Goal: Check status: Check status

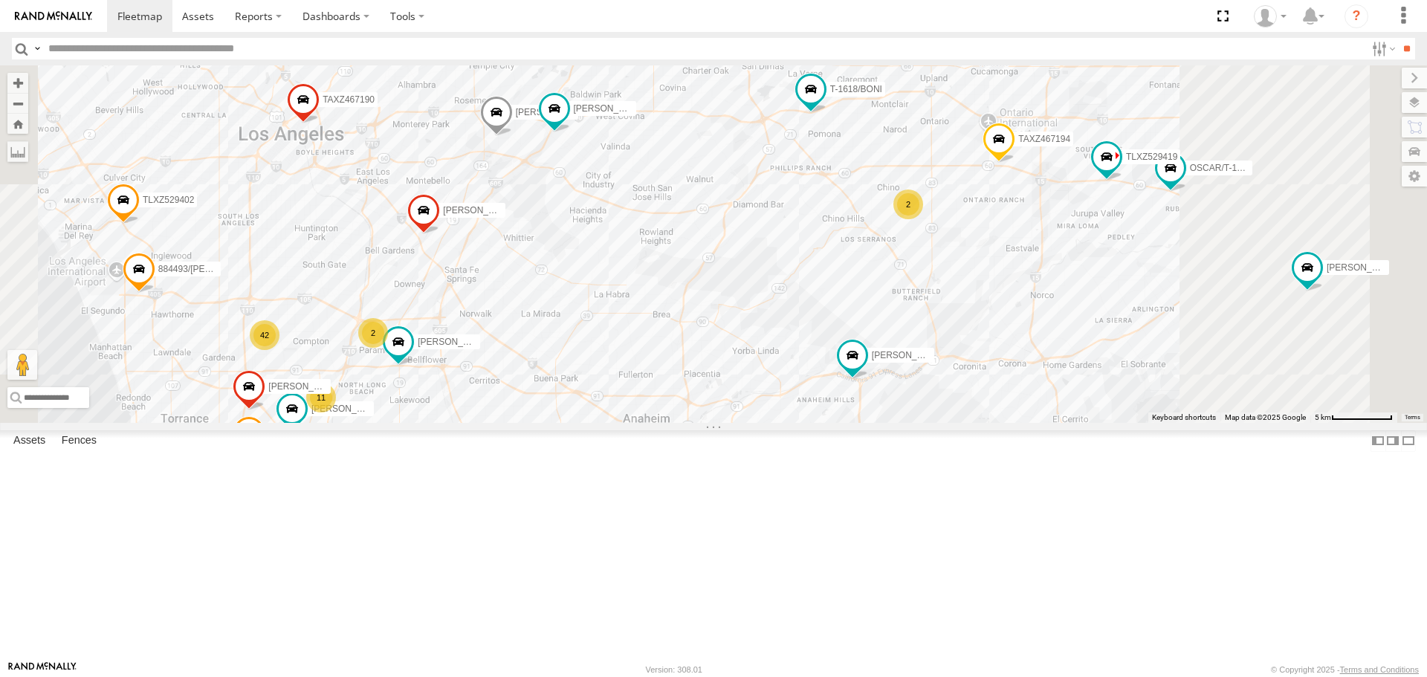
click at [1037, 359] on div "[PERSON_NAME]/T-1623 T-1618/[PERSON_NAME]/T-1633 TAXZ467194 834274/JOY TAXZ4671…" at bounding box center [713, 243] width 1427 height 357
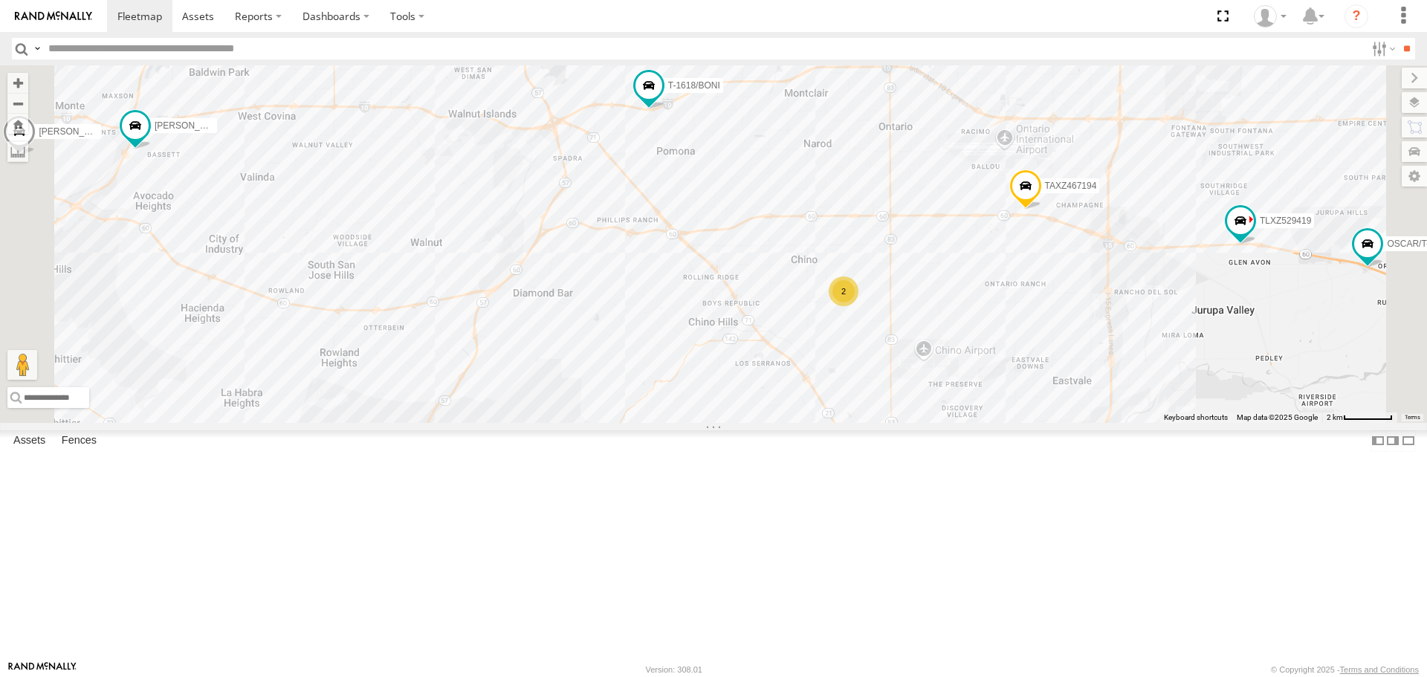
click at [858, 306] on div "2" at bounding box center [844, 291] width 30 height 30
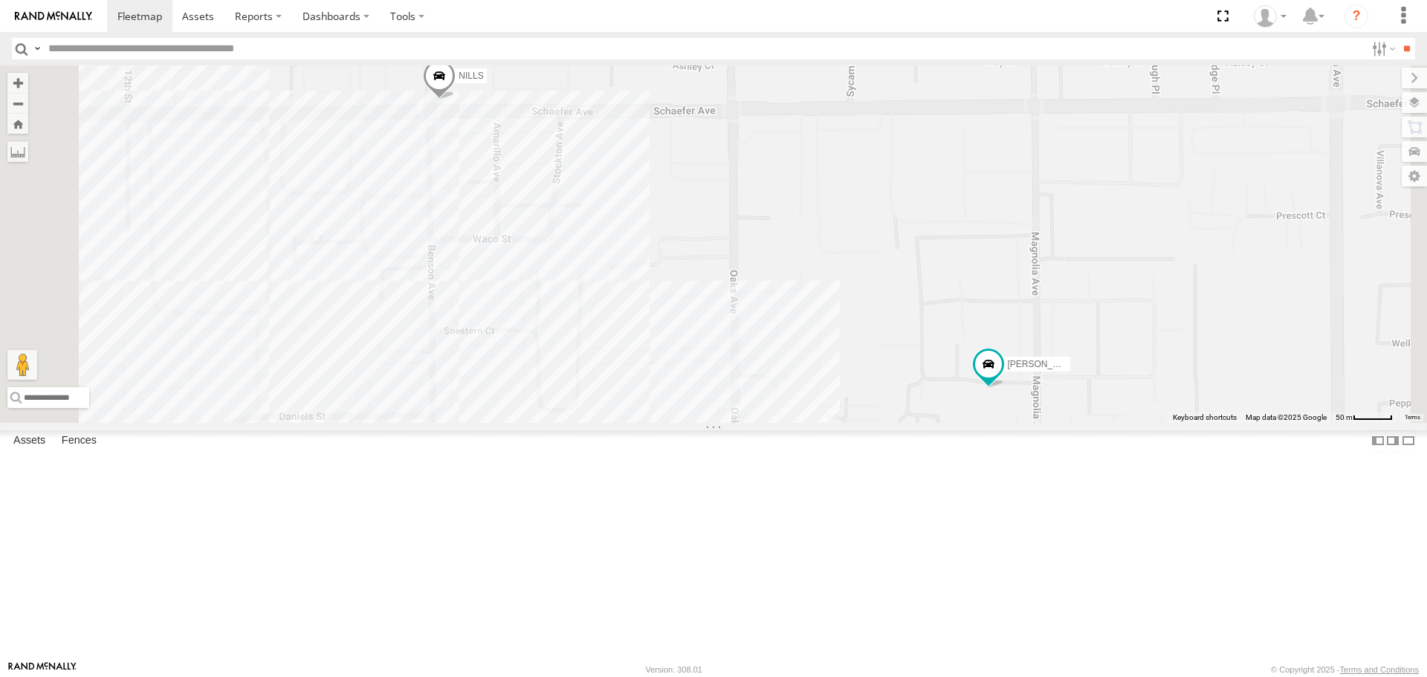
click at [855, 422] on div "[PERSON_NAME]/T-1623 T-1618/[PERSON_NAME]/T-1633 TAXZ467194 834274/JOY TAXZ4671…" at bounding box center [713, 243] width 1427 height 357
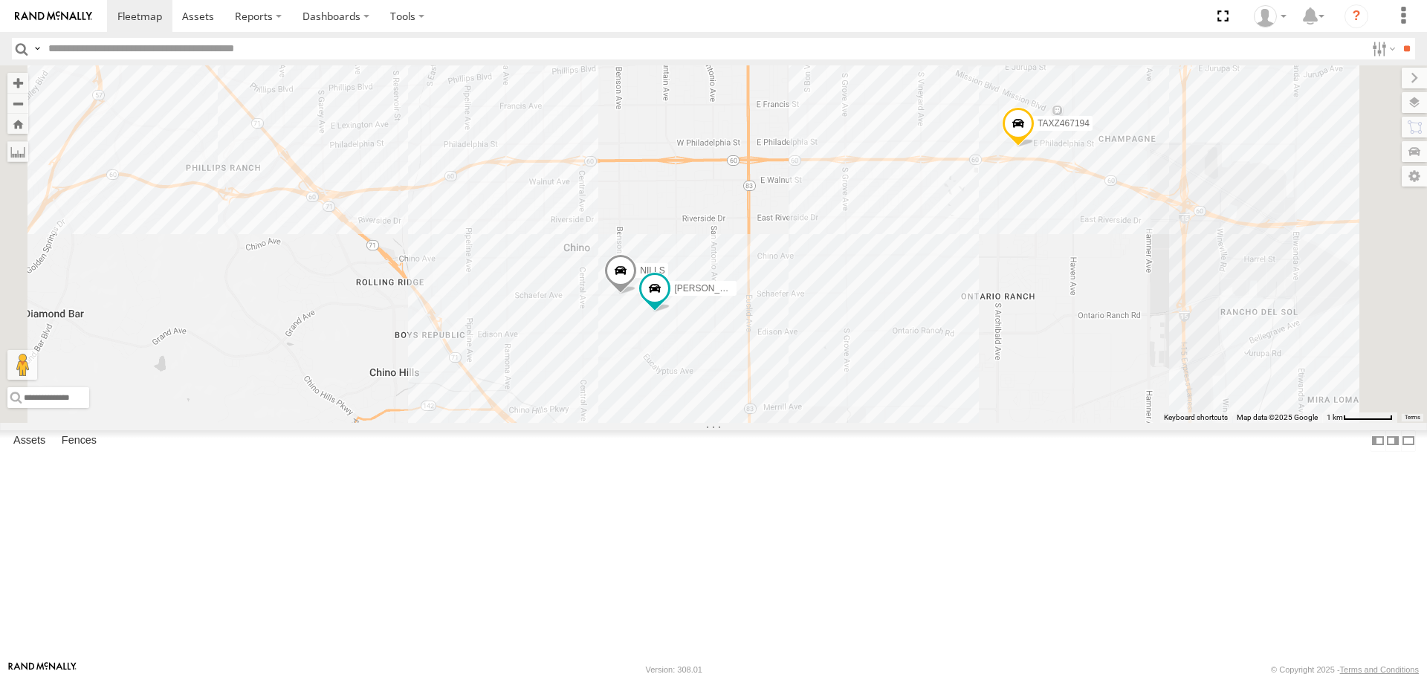
drag, startPoint x: 737, startPoint y: 483, endPoint x: 812, endPoint y: 404, distance: 108.8
click at [811, 405] on div "[PERSON_NAME]/T-1623 T-1618/[PERSON_NAME]/T-1633 TAXZ467194 834274/JOY TAXZ4671…" at bounding box center [713, 243] width 1427 height 357
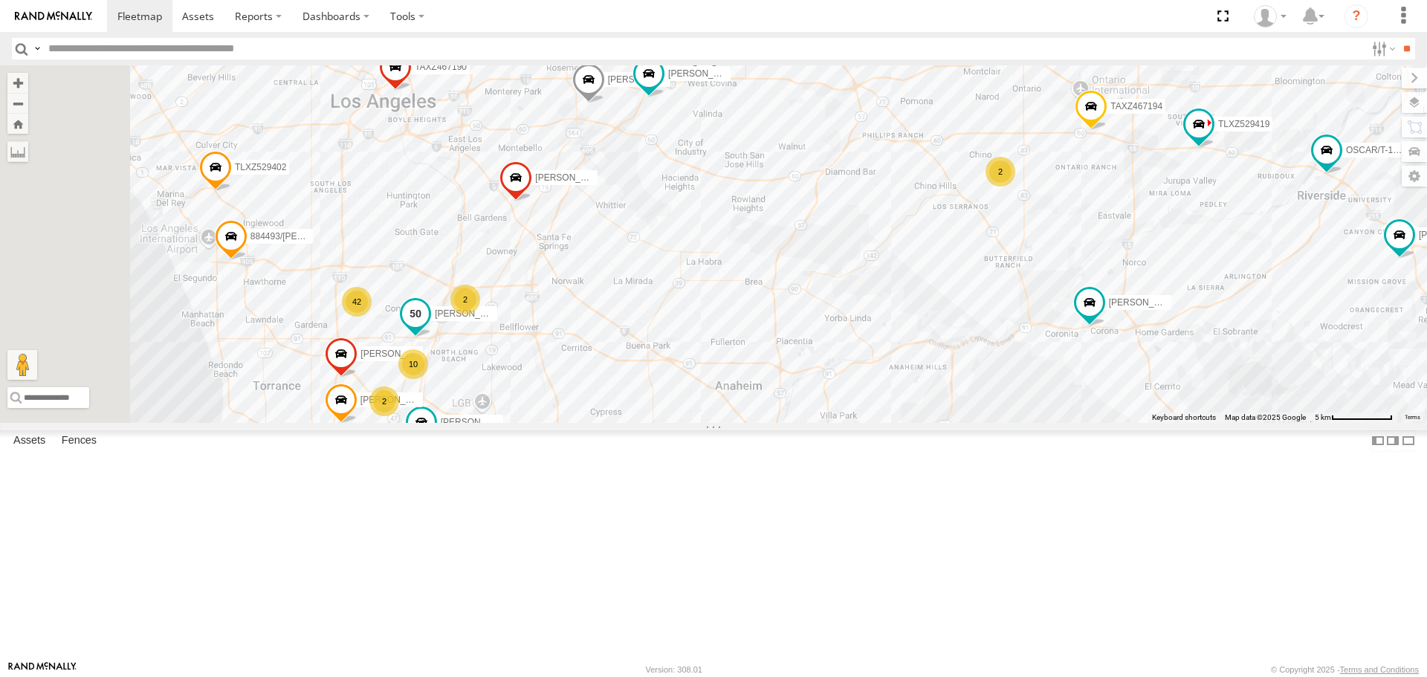
drag, startPoint x: 539, startPoint y: 461, endPoint x: 584, endPoint y: 449, distance: 46.1
click at [584, 422] on div "[PERSON_NAME]/T-1623 T-1618/[PERSON_NAME]/T-1633 TAXZ467194 834274/JOY TAXZ4671…" at bounding box center [713, 243] width 1427 height 357
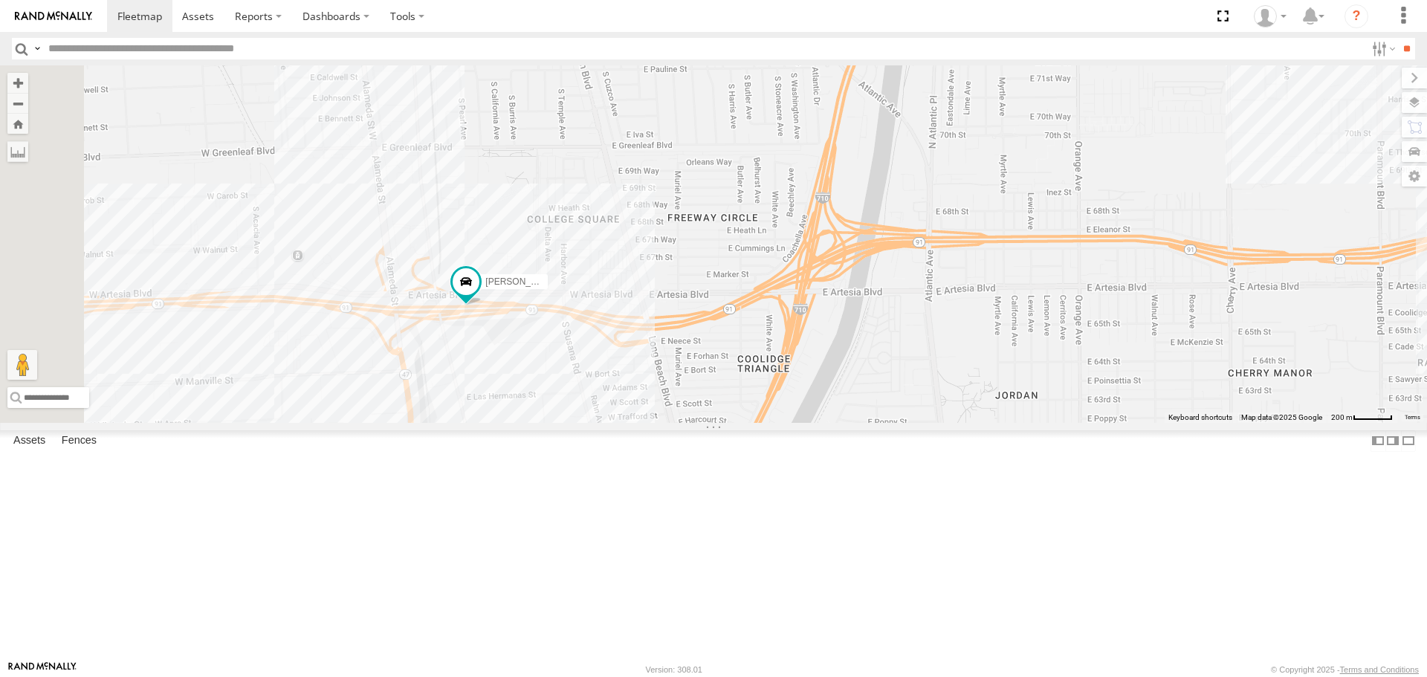
drag, startPoint x: 779, startPoint y: 406, endPoint x: 797, endPoint y: 403, distance: 17.5
click at [797, 403] on div "[PERSON_NAME]/T-1623 T-1618/[PERSON_NAME]/T-1633 TAXZ467194 834274/JOY TAXZ4671…" at bounding box center [713, 243] width 1427 height 357
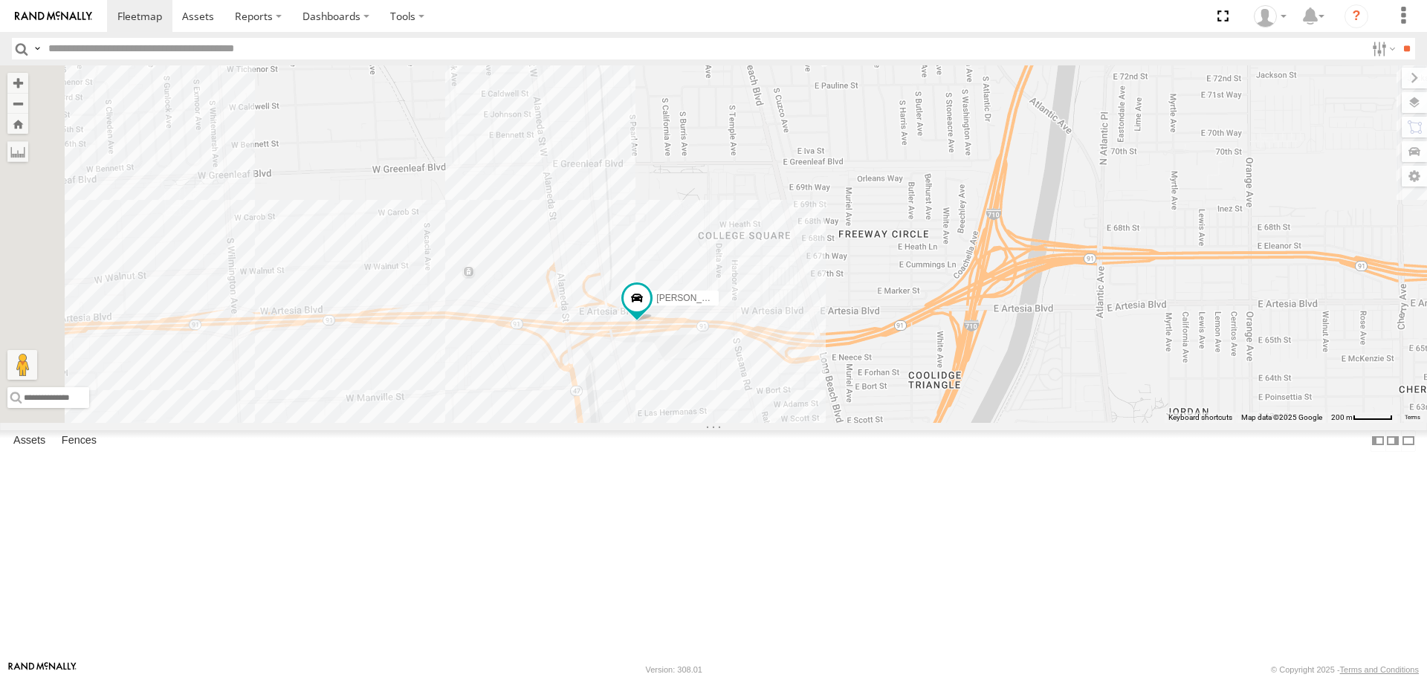
drag, startPoint x: 509, startPoint y: 370, endPoint x: 685, endPoint y: 386, distance: 176.9
click at [685, 386] on div "[PERSON_NAME]/T-1623 T-1618/[PERSON_NAME]/T-1633 TAXZ467194 834274/JOY TAXZ4671…" at bounding box center [713, 243] width 1427 height 357
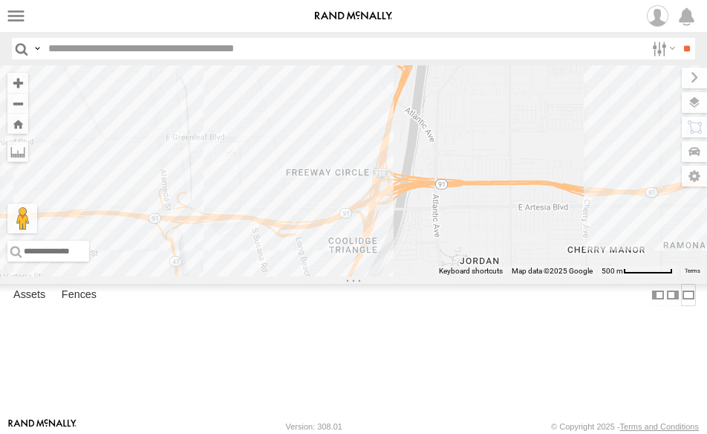
click at [681, 305] on label at bounding box center [688, 295] width 15 height 22
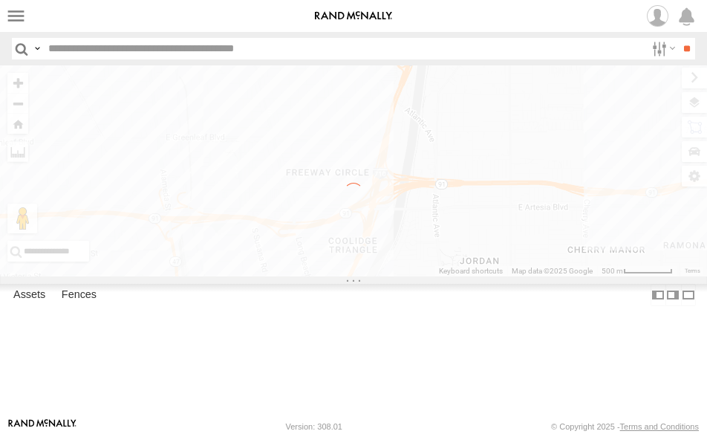
drag, startPoint x: 404, startPoint y: 207, endPoint x: 476, endPoint y: 317, distance: 131.1
click at [484, 276] on div "← Move left → Move right ↑ Move up ↓ Move down + Zoom in - Zoom out Home Jump l…" at bounding box center [353, 170] width 707 height 211
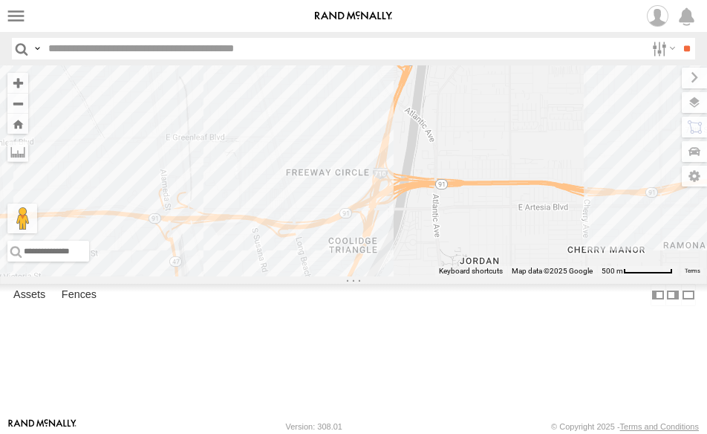
drag, startPoint x: 307, startPoint y: 189, endPoint x: 435, endPoint y: 297, distance: 167.7
click at [433, 276] on div at bounding box center [353, 170] width 707 height 211
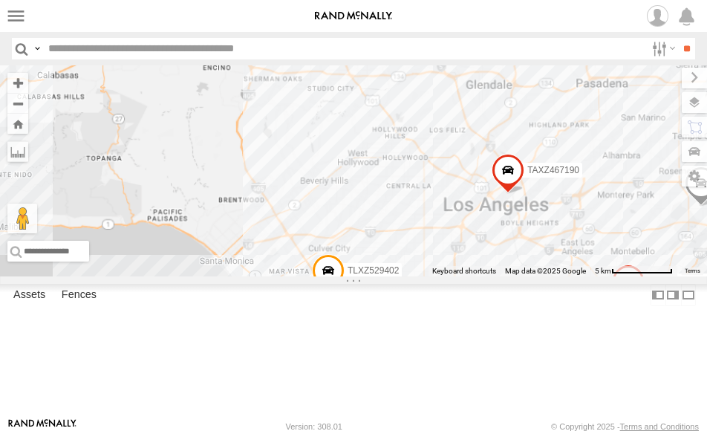
drag, startPoint x: 284, startPoint y: 190, endPoint x: 463, endPoint y: 423, distance: 293.5
click at [463, 423] on body at bounding box center [353, 217] width 707 height 434
drag, startPoint x: 303, startPoint y: 275, endPoint x: 467, endPoint y: 477, distance: 260.0
click at [467, 434] on html at bounding box center [353, 217] width 707 height 434
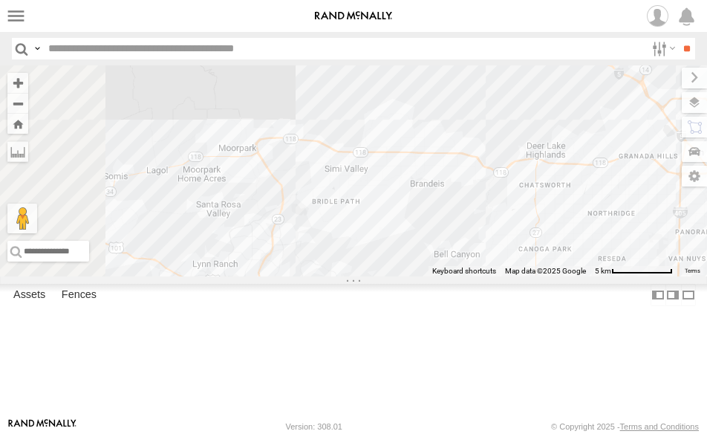
drag, startPoint x: 418, startPoint y: 294, endPoint x: 464, endPoint y: 280, distance: 48.7
click at [464, 276] on div "[PERSON_NAME]/T-1623 TLXZ529402 [PERSON_NAME]/T-1630 TAXZ467190" at bounding box center [353, 170] width 707 height 211
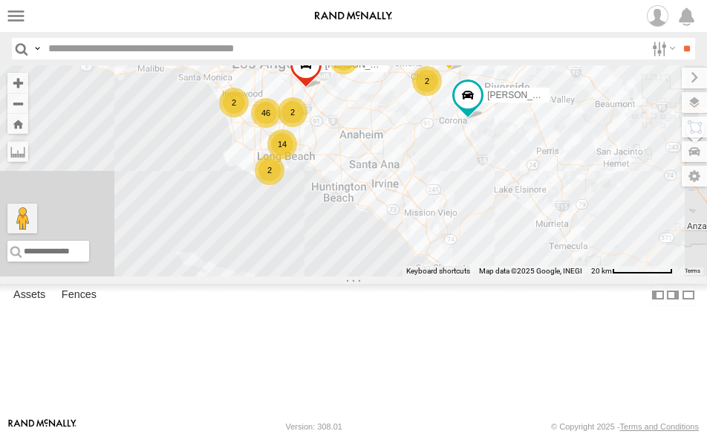
drag, startPoint x: 472, startPoint y: 223, endPoint x: 202, endPoint y: 117, distance: 289.9
click at [202, 117] on div "[PERSON_NAME]/T-1623 TAXZ467190 46 14 2 2 2 2 3 [PERSON_NAME]/T-1633 TAXZ467194…" at bounding box center [353, 170] width 707 height 211
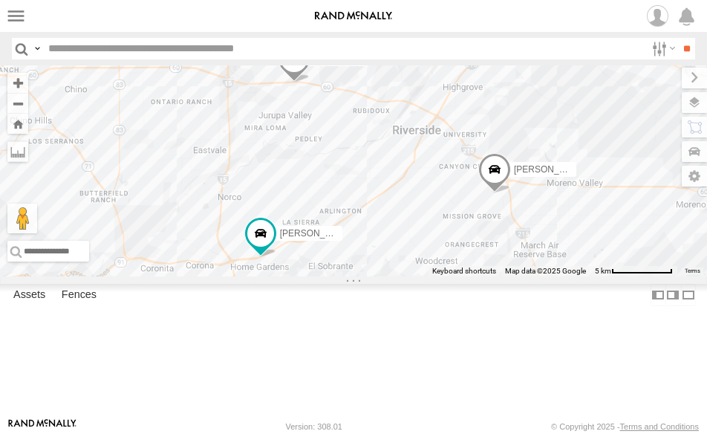
drag, startPoint x: 536, startPoint y: 195, endPoint x: 467, endPoint y: 360, distance: 179.5
click at [467, 276] on div "[PERSON_NAME]/T-1623 TAXZ467190 [PERSON_NAME]/T-1633 TAXZ467194 [PERSON_NAME] T…" at bounding box center [353, 170] width 707 height 211
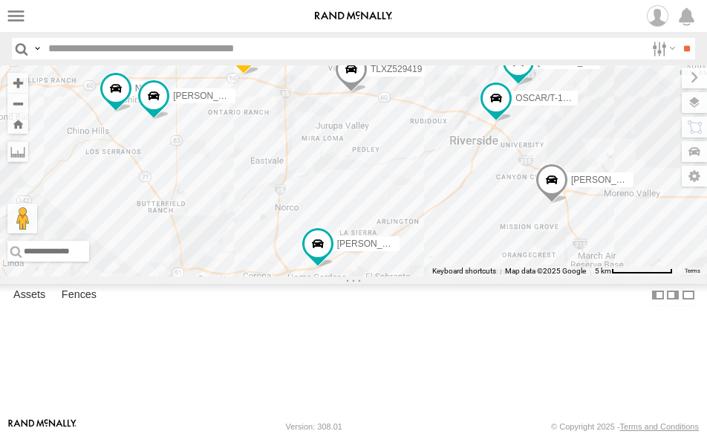
drag, startPoint x: 168, startPoint y: 195, endPoint x: 229, endPoint y: 206, distance: 61.8
click at [229, 206] on div "[PERSON_NAME]/T-1623 TAXZ467190 [PERSON_NAME]/T-1633 TAXZ467194 [PERSON_NAME] T…" at bounding box center [353, 170] width 707 height 211
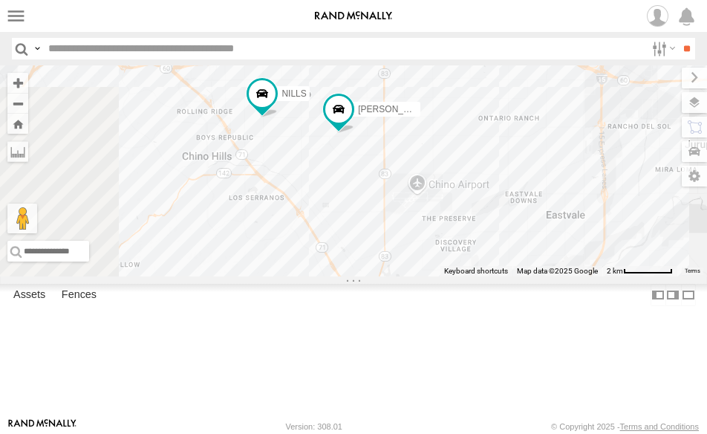
drag, startPoint x: 414, startPoint y: 207, endPoint x: 825, endPoint y: 184, distance: 411.6
click at [707, 184] on html at bounding box center [353, 217] width 707 height 434
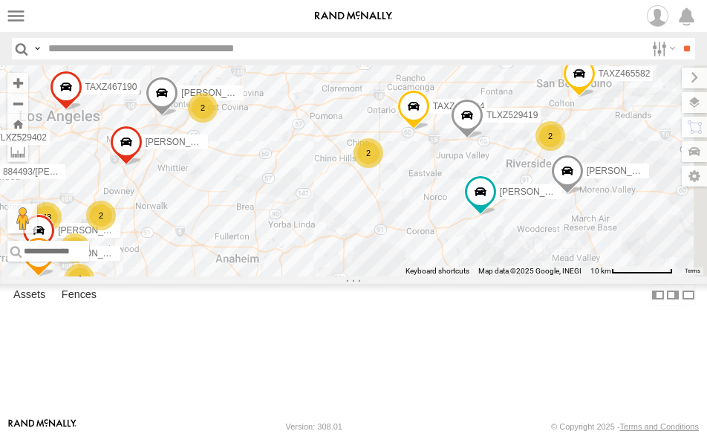
drag, startPoint x: 595, startPoint y: 200, endPoint x: 396, endPoint y: 276, distance: 213.3
click at [396, 276] on div "[PERSON_NAME]/T-1623 TAXZ467190 [PERSON_NAME]/T-1633 TAXZ467194 [PERSON_NAME] T…" at bounding box center [353, 170] width 707 height 211
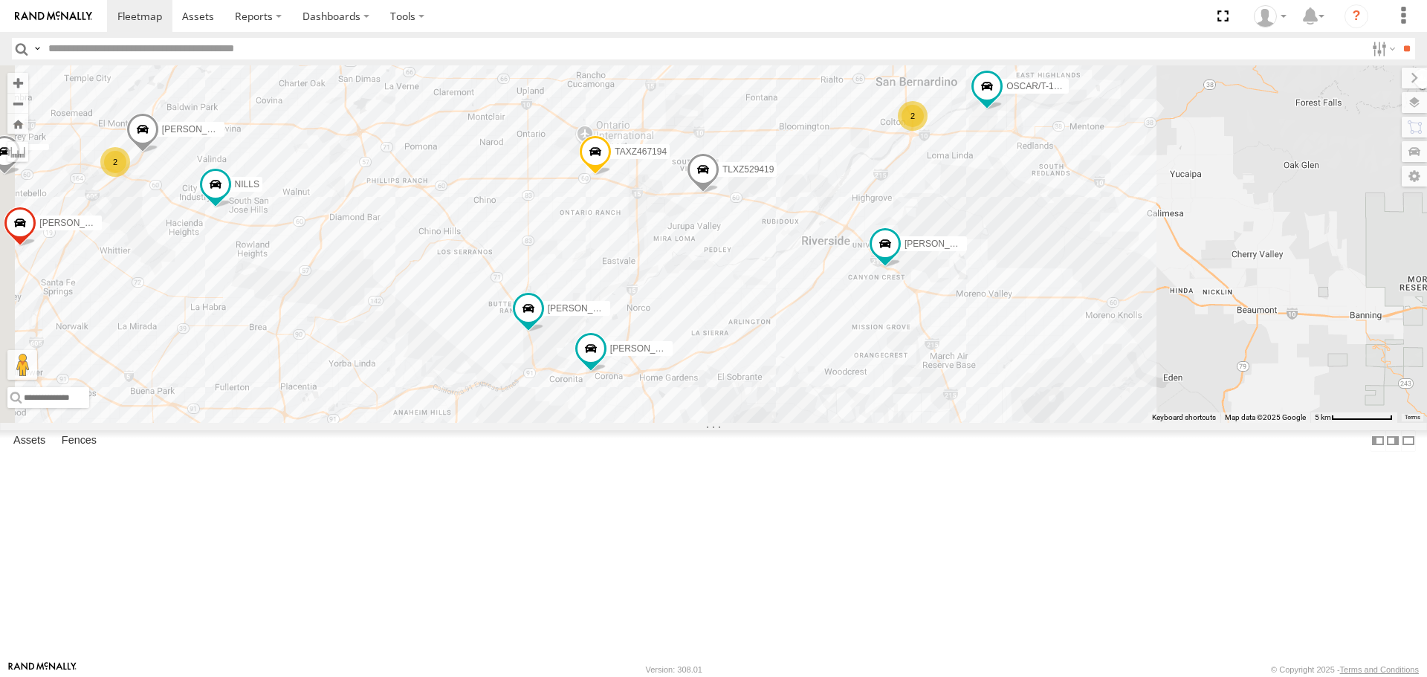
drag, startPoint x: 441, startPoint y: 317, endPoint x: 617, endPoint y: 373, distance: 184.2
click at [617, 373] on div "[PERSON_NAME]/T-1623 [PERSON_NAME]/T-1628 TLXZ529419 OSCAR/T-1668 NILLS TAXZ467…" at bounding box center [713, 243] width 1427 height 357
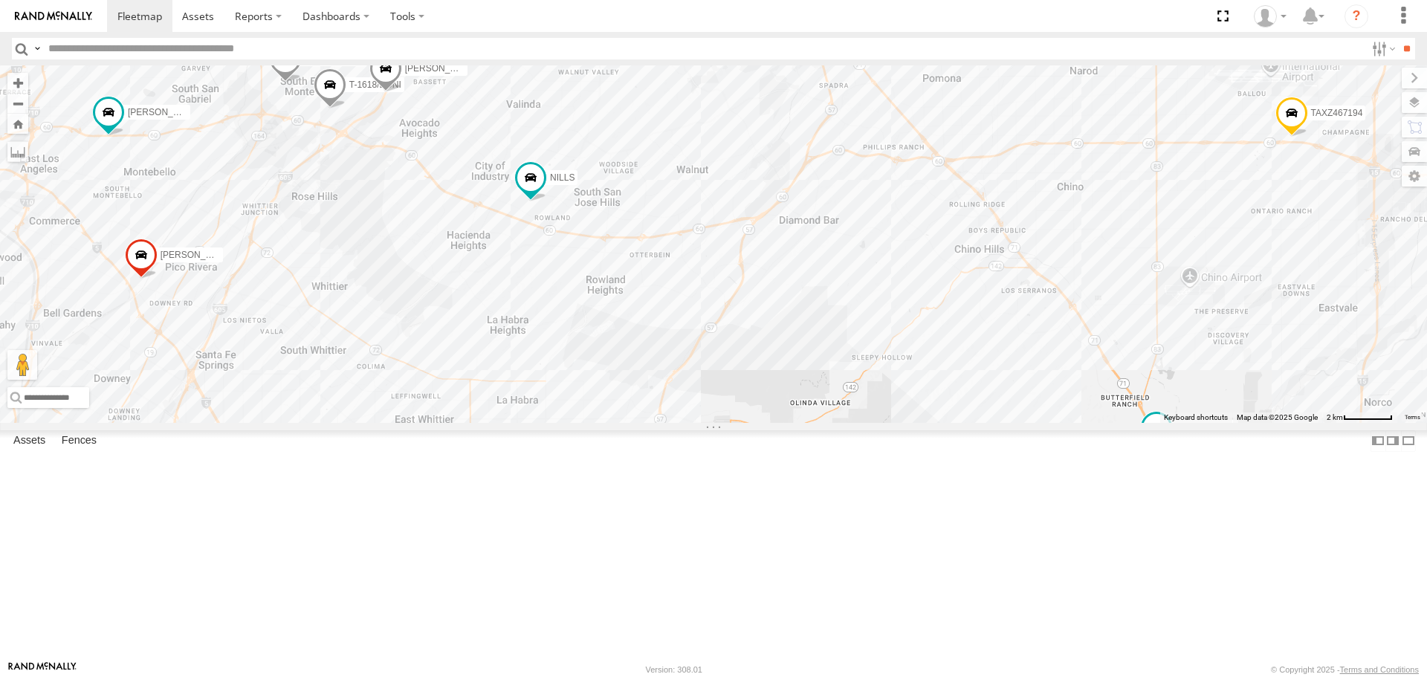
drag, startPoint x: 390, startPoint y: 388, endPoint x: 678, endPoint y: 294, distance: 303.1
click at [678, 294] on div "[PERSON_NAME]/T-1623 [PERSON_NAME]/T-1628 TLXZ529419 OSCAR/T-1668 NILLS TAXZ467…" at bounding box center [713, 243] width 1427 height 357
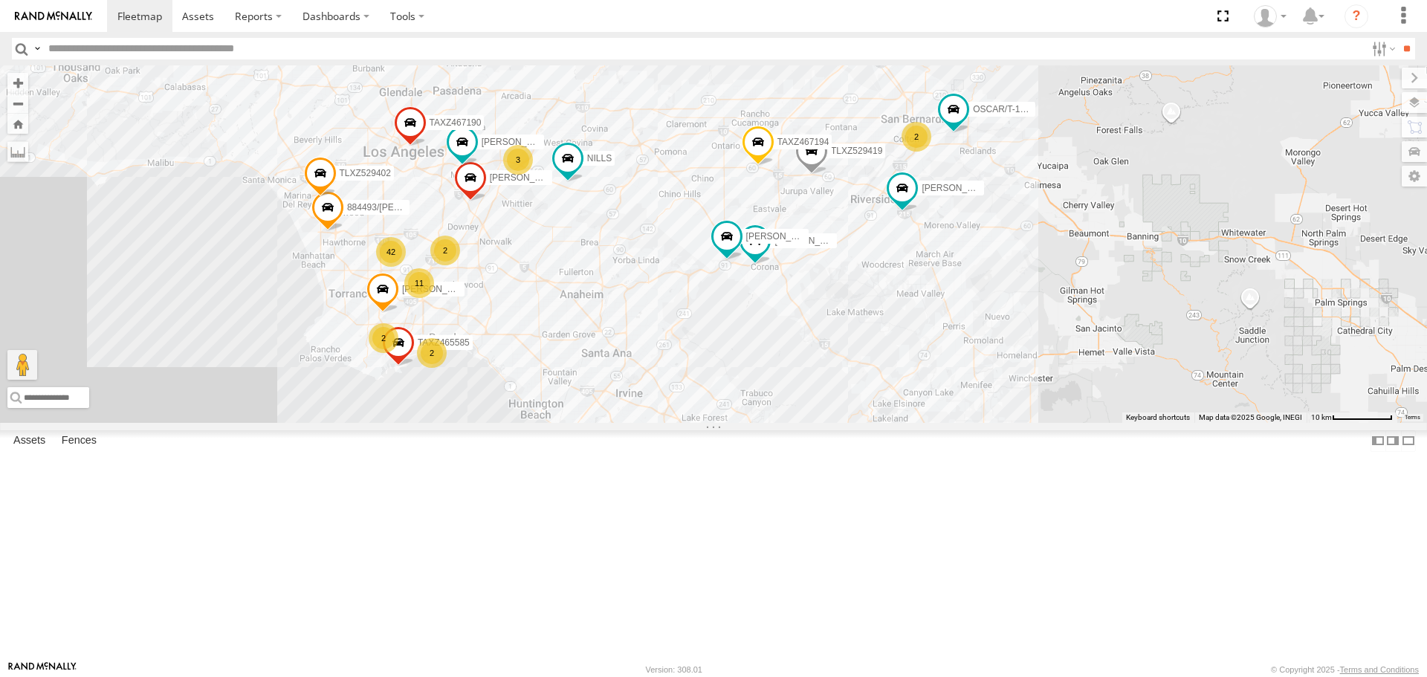
drag, startPoint x: 487, startPoint y: 326, endPoint x: 559, endPoint y: 293, distance: 79.5
click at [559, 293] on div "[PERSON_NAME]/T-1623 [PERSON_NAME]/T-1628 TLXZ529419 OSCAR/T-1668 NILLS TAXZ467…" at bounding box center [713, 243] width 1427 height 357
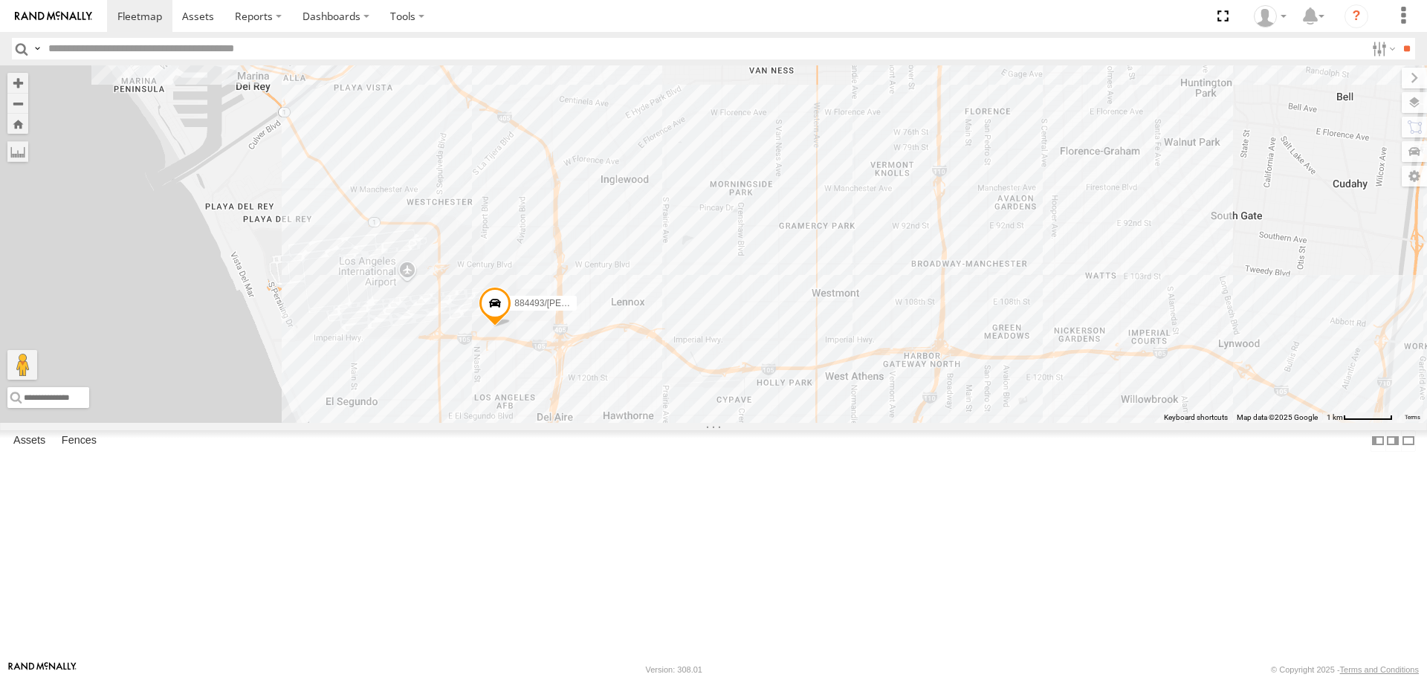
drag, startPoint x: 472, startPoint y: 287, endPoint x: 480, endPoint y: 365, distance: 78.4
click at [480, 365] on div "[PERSON_NAME]/T-1623 [PERSON_NAME]/T-1628 TLXZ529419 OSCAR/T-1668 NILLS TAXZ467…" at bounding box center [713, 243] width 1427 height 357
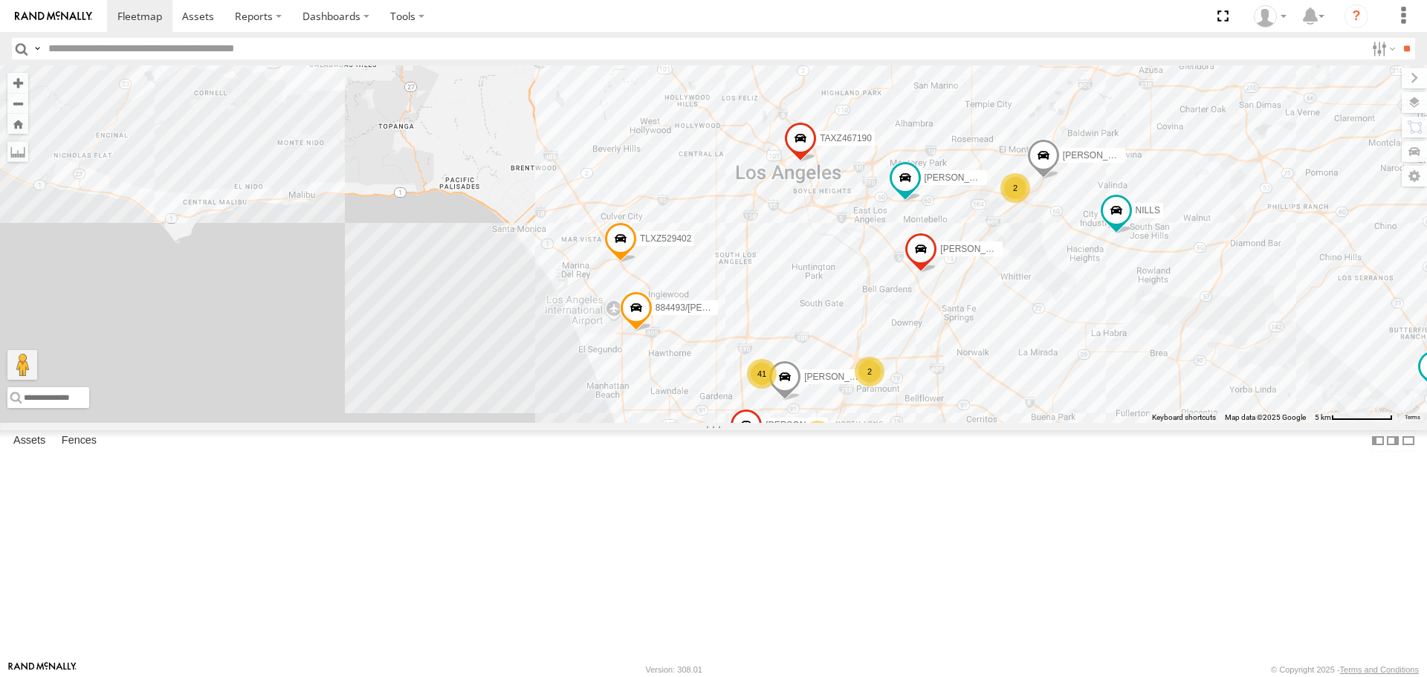
drag, startPoint x: 657, startPoint y: 335, endPoint x: 688, endPoint y: 392, distance: 64.5
click at [688, 392] on div "[PERSON_NAME]/T-1623 [PERSON_NAME]/T-1628 TLXZ529419 OSCAR/T-1668 NILLS TAXZ467…" at bounding box center [713, 243] width 1427 height 357
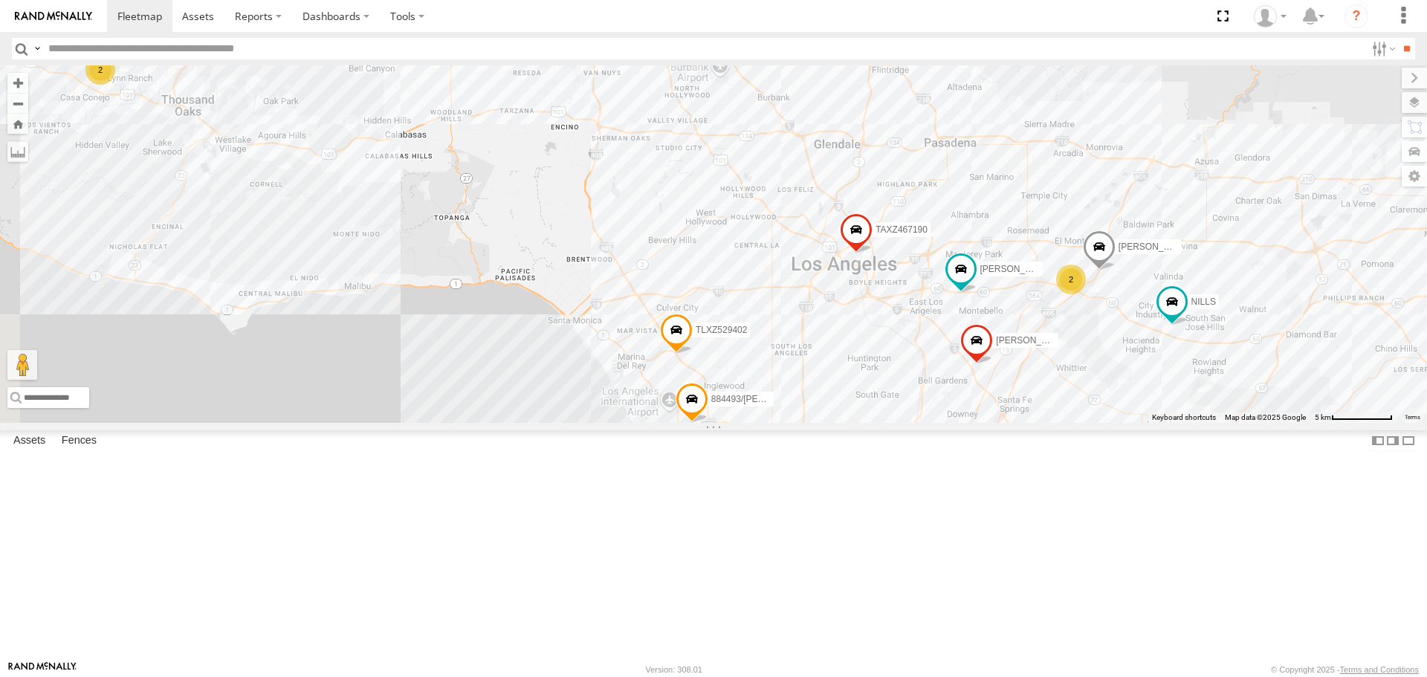
drag, startPoint x: 731, startPoint y: 384, endPoint x: 793, endPoint y: 493, distance: 125.4
click at [793, 422] on div "[PERSON_NAME]/T-1623 [PERSON_NAME]/T-1628 TLXZ529419 OSCAR/T-1668 NILLS TAXZ467…" at bounding box center [713, 243] width 1427 height 357
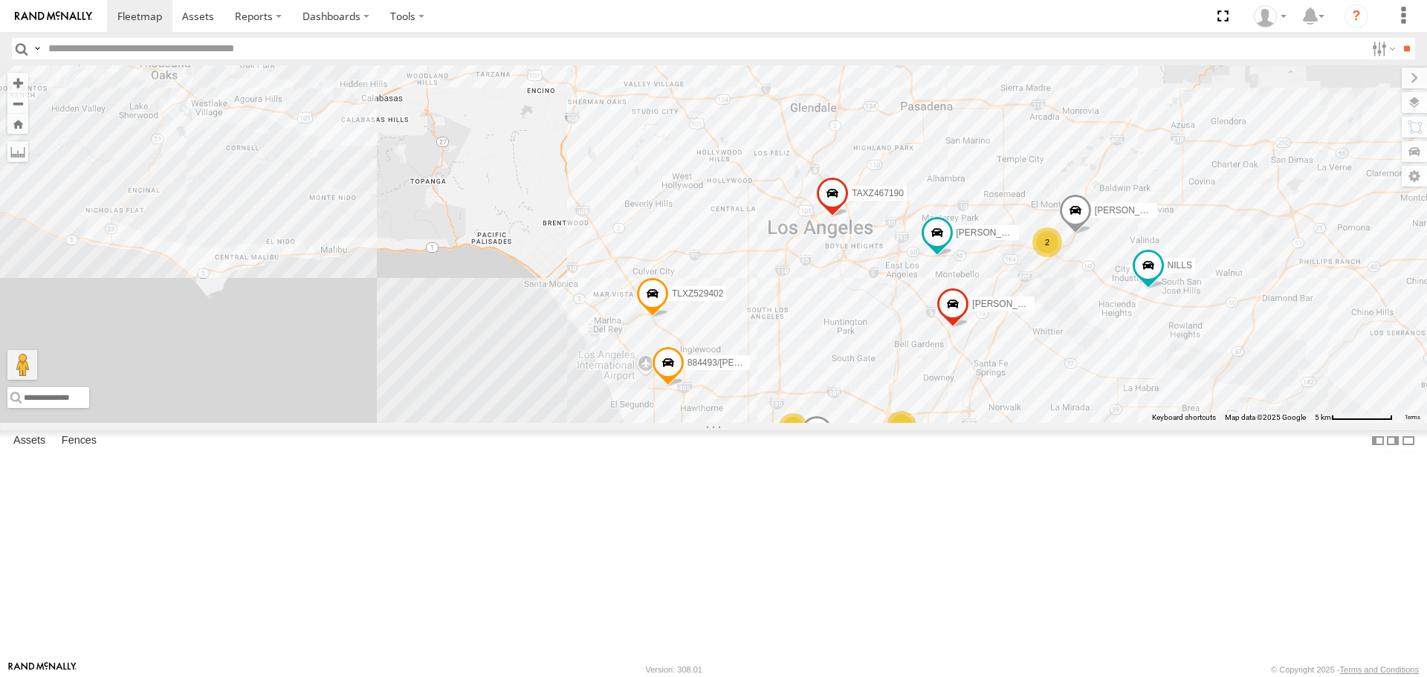
drag, startPoint x: 754, startPoint y: 417, endPoint x: 686, endPoint y: 298, distance: 137.1
click at [686, 298] on div "[PERSON_NAME]/T-1623 [PERSON_NAME]/T-1628 TLXZ529419 OSCAR/T-1668 NILLS TAXZ467…" at bounding box center [713, 243] width 1427 height 357
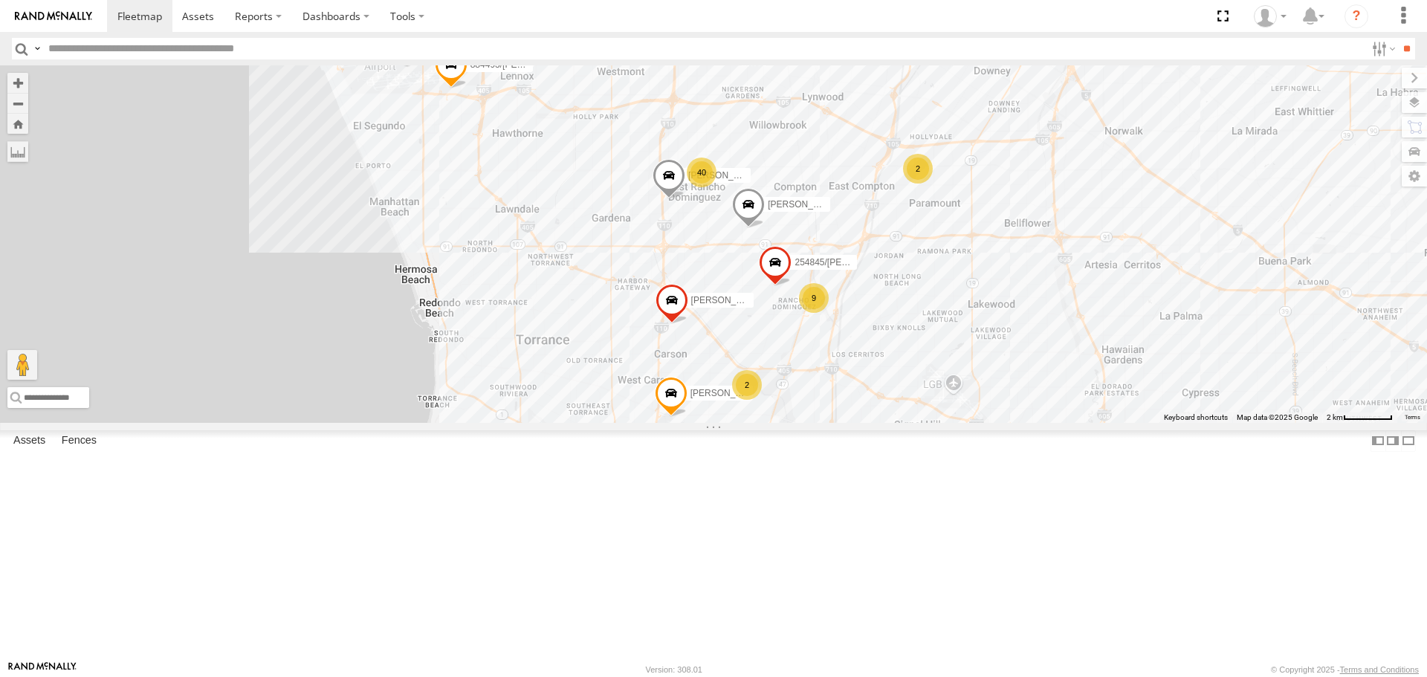
drag, startPoint x: 667, startPoint y: 451, endPoint x: 649, endPoint y: 348, distance: 104.1
click at [649, 348] on div "[PERSON_NAME]/T-1623 [PERSON_NAME]/T-1628 TLXZ529419 OSCAR/T-1668 NILLS TAXZ467…" at bounding box center [713, 243] width 1427 height 357
